Goal: Information Seeking & Learning: Learn about a topic

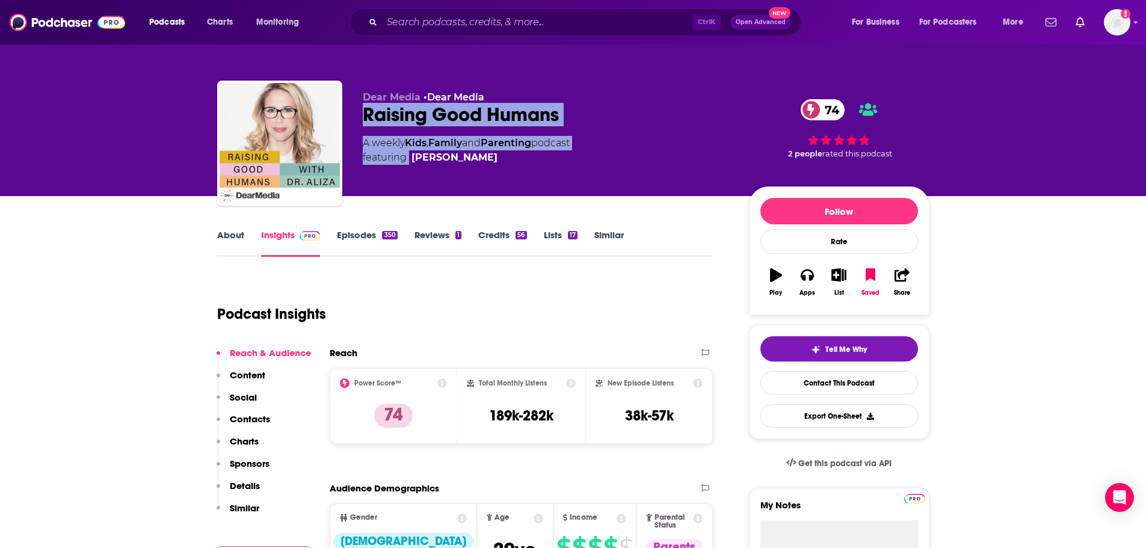
drag, startPoint x: 398, startPoint y: 181, endPoint x: 588, endPoint y: 72, distance: 219.2
click at [588, 72] on div "Dear Media • Dear Media Raising Good Humans 74 A weekly Kids , Family and Paren…" at bounding box center [573, 131] width 731 height 130
click at [593, 116] on div "Raising Good Humans 74" at bounding box center [546, 114] width 367 height 23
drag, startPoint x: 584, startPoint y: 113, endPoint x: 360, endPoint y: 120, distance: 224.6
click at [360, 120] on div "Dear Media • Dear Media Raising Good Humans 74 A weekly Kids , Family and Paren…" at bounding box center [573, 146] width 713 height 130
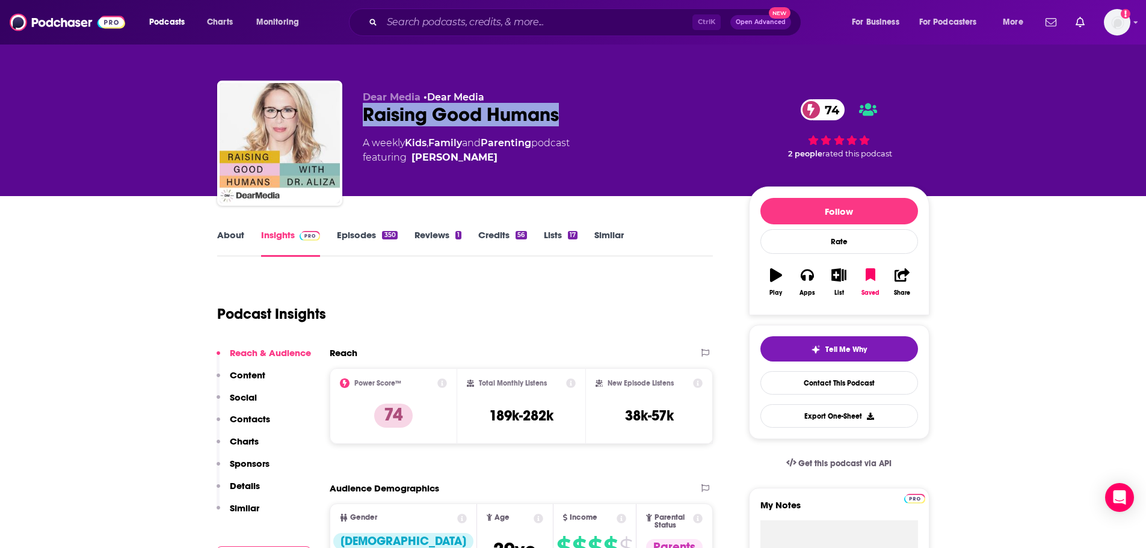
copy h2 "Raising Good Humans"
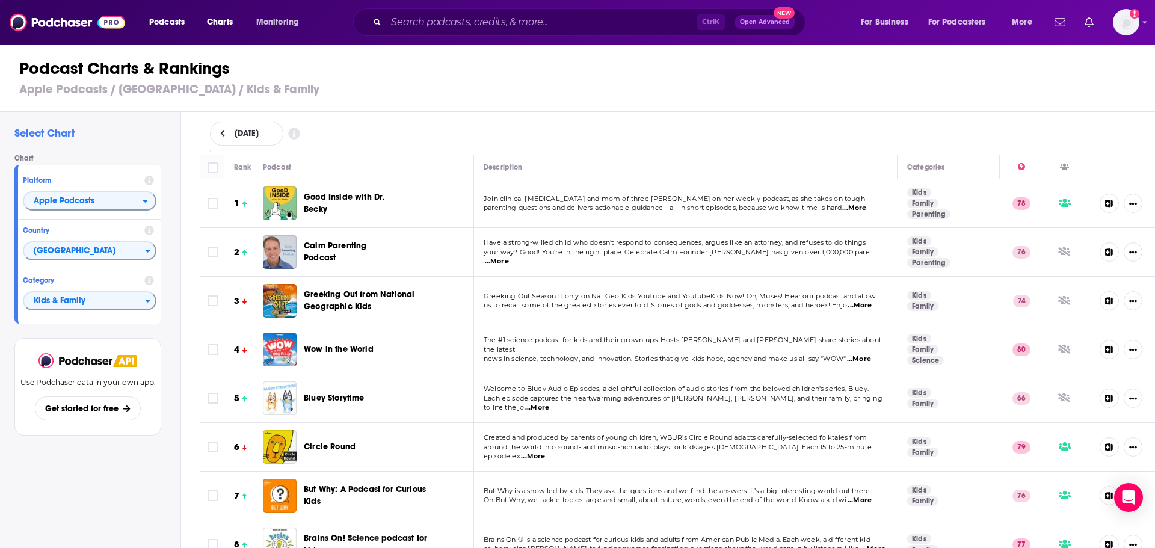
click at [373, 194] on span "Good Inside with Dr. Becky" at bounding box center [344, 203] width 81 height 22
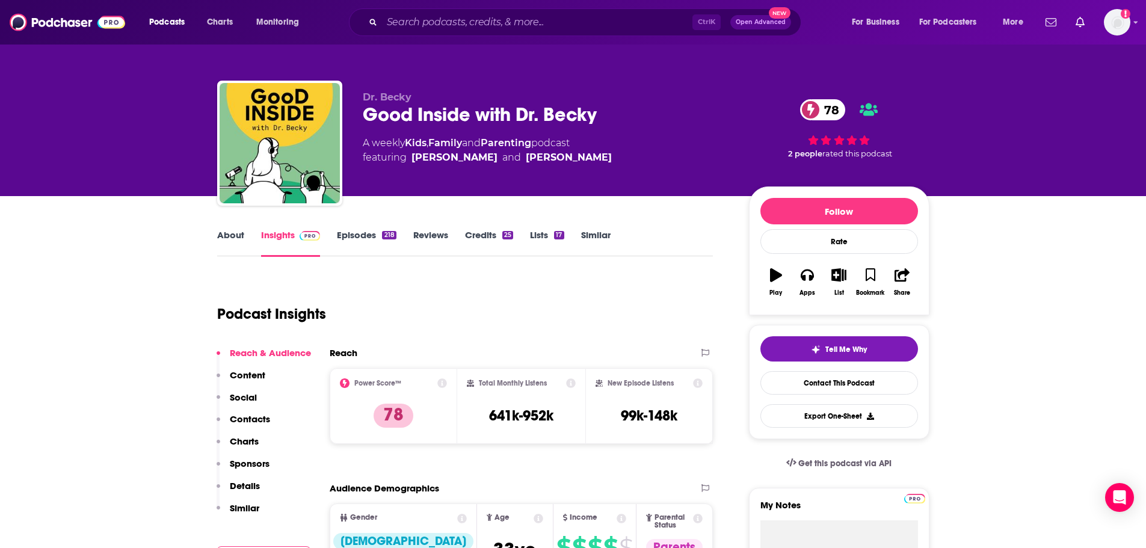
click at [361, 246] on link "Episodes 218" at bounding box center [366, 243] width 59 height 28
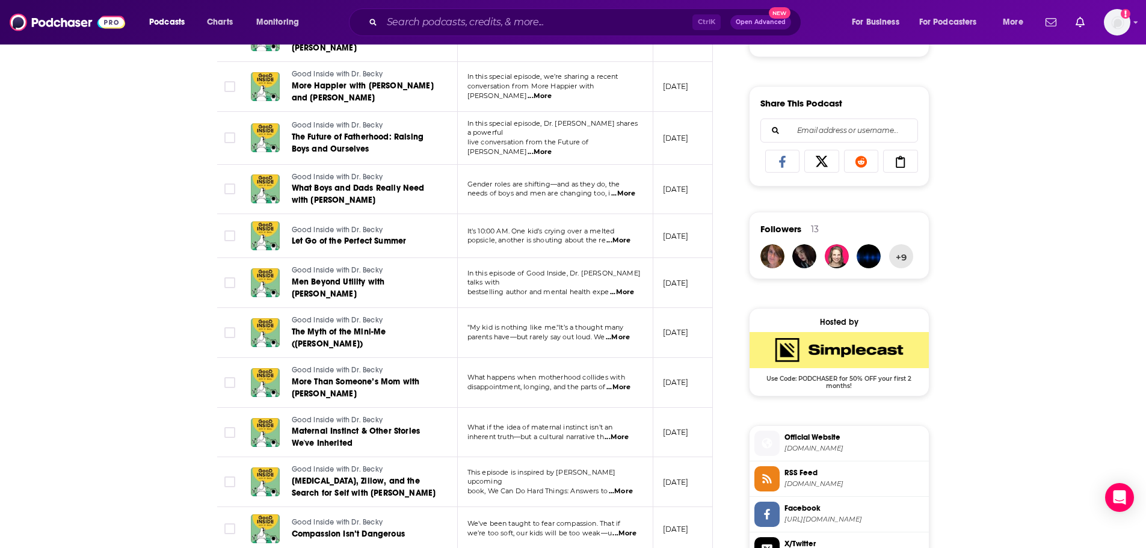
scroll to position [714, 0]
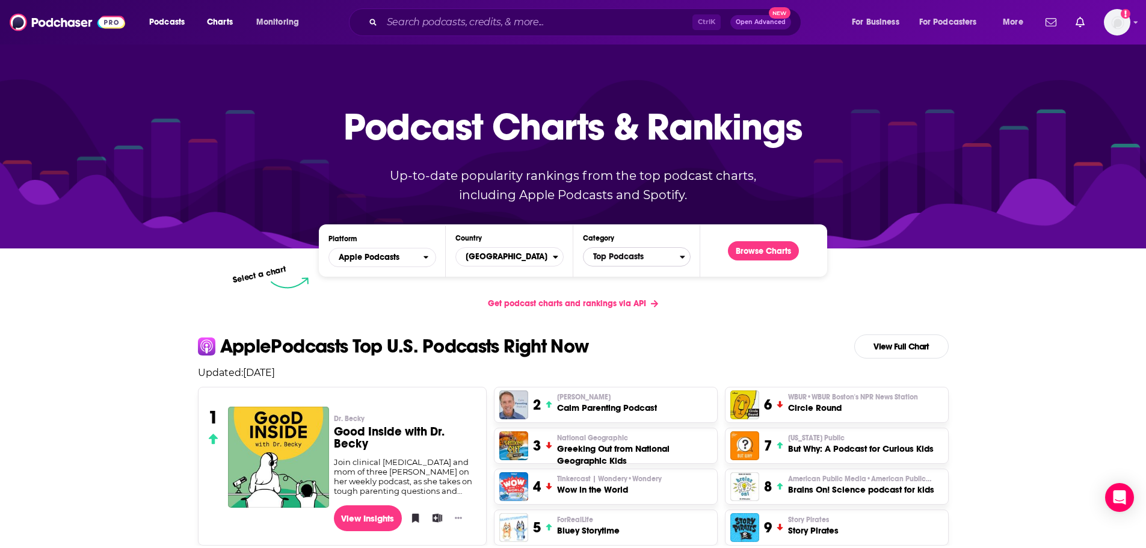
click at [623, 254] on span "Top Podcasts" at bounding box center [632, 257] width 96 height 20
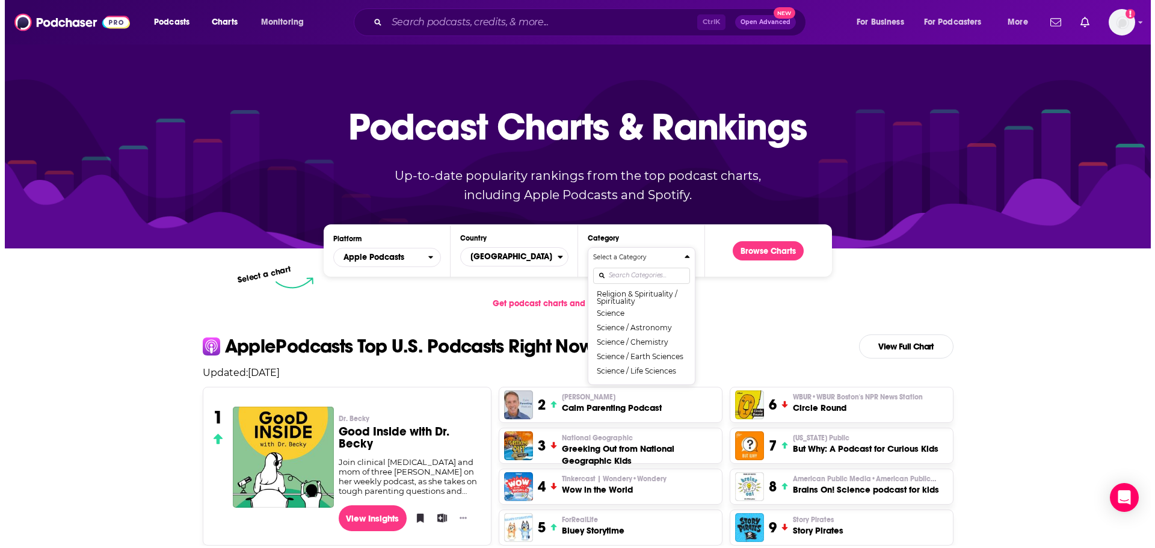
scroll to position [1053, 0]
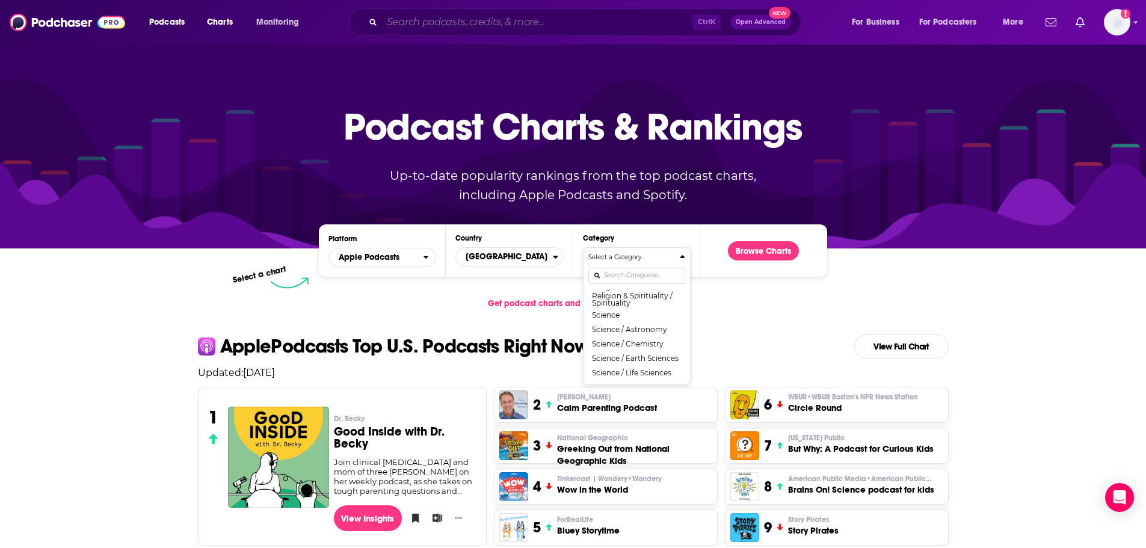
click at [496, 25] on input "Search podcasts, credits, & more..." at bounding box center [537, 22] width 311 height 19
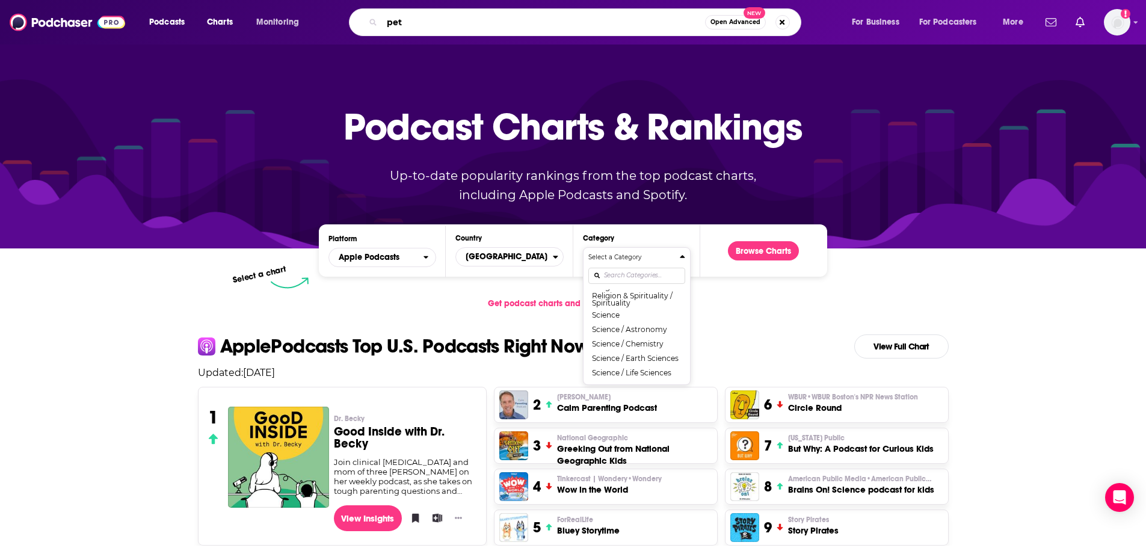
type input "pets"
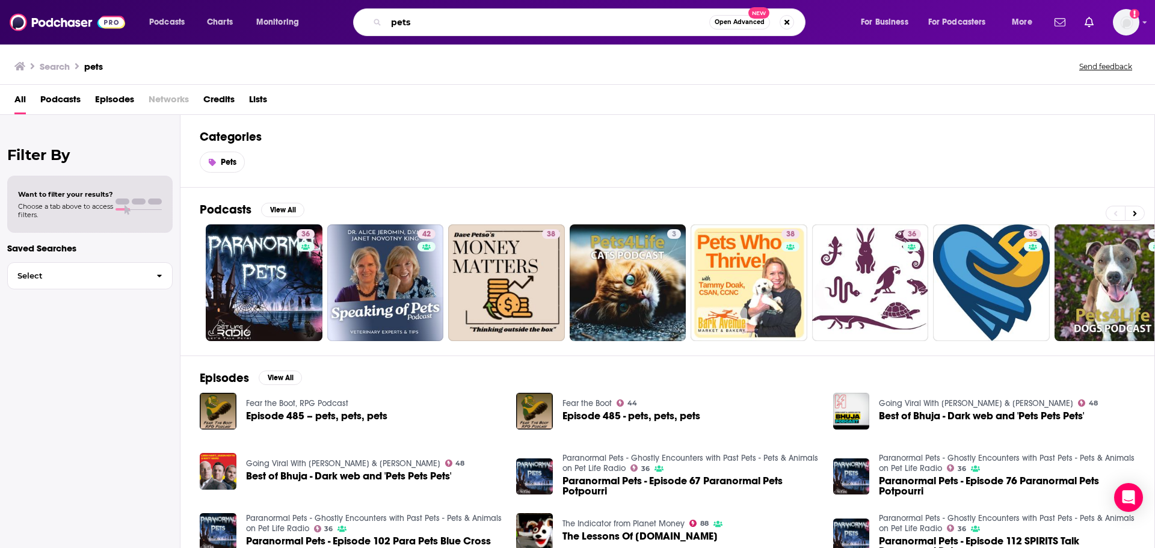
drag, startPoint x: 524, startPoint y: 28, endPoint x: 387, endPoint y: 23, distance: 136.7
click at [387, 23] on input "pets" at bounding box center [547, 22] width 323 height 19
type input "animals"
